Goal: Task Accomplishment & Management: Use online tool/utility

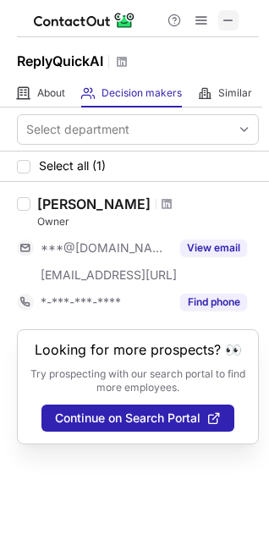
click at [225, 21] on span at bounding box center [229, 21] width 14 height 14
